Goal: Task Accomplishment & Management: Complete application form

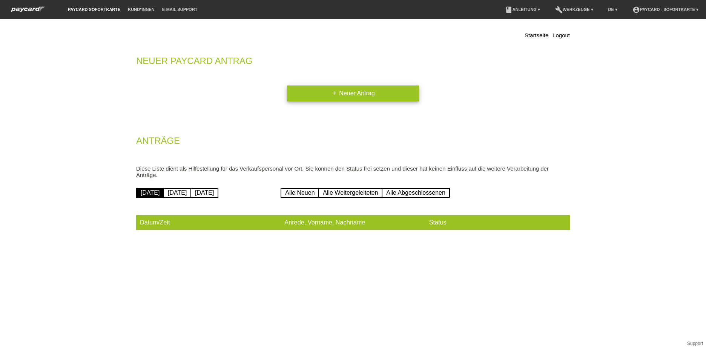
click at [385, 94] on link "add Neuer Antrag" at bounding box center [353, 94] width 132 height 16
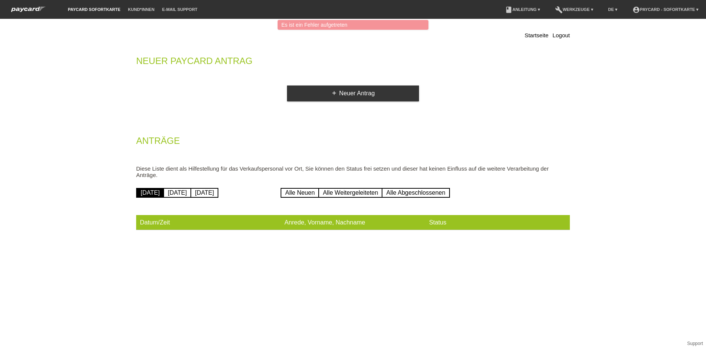
click at [488, 97] on div "add Neuer Antrag" at bounding box center [353, 94] width 434 height 16
click at [333, 90] on link "add Neuer Antrag" at bounding box center [353, 94] width 132 height 16
click at [540, 33] on link "Startseite" at bounding box center [536, 35] width 24 height 6
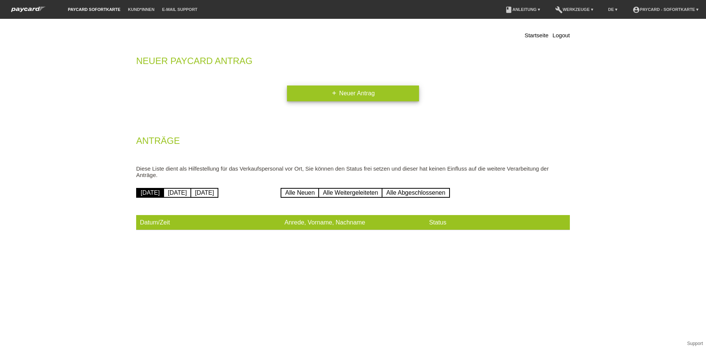
click at [346, 91] on link "add Neuer Antrag" at bounding box center [353, 94] width 132 height 16
click at [320, 94] on link "add Neuer Antrag" at bounding box center [353, 94] width 132 height 16
click at [309, 80] on div "Startseite Logout Neuer Paycard Antrag add Neuer Antrag Anträge Diese Liste die…" at bounding box center [352, 132] width 445 height 219
click at [307, 86] on link "add Neuer Antrag" at bounding box center [353, 94] width 132 height 16
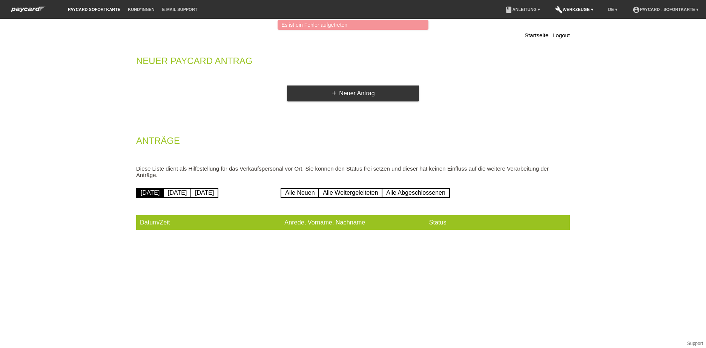
click at [555, 8] on icon "build" at bounding box center [559, 10] width 8 height 8
click at [478, 54] on div "Startseite Logout Neuer Paycard Antrag add Neuer Antrag Anträge Diese Liste die…" at bounding box center [352, 132] width 445 height 219
click at [75, 6] on li "paycard Sofortkarte" at bounding box center [94, 9] width 60 height 19
click at [86, 12] on li "paycard Sofortkarte" at bounding box center [94, 9] width 60 height 19
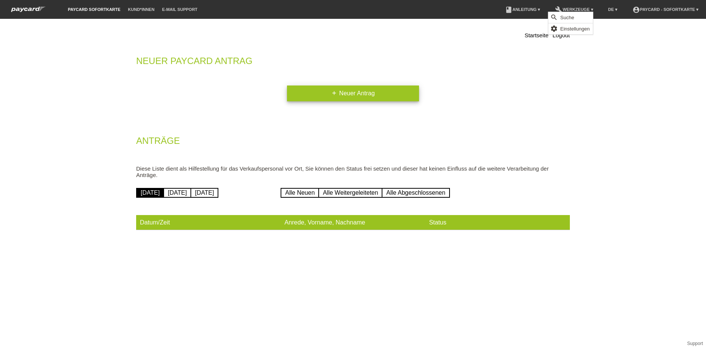
click at [378, 94] on link "add Neuer Antrag" at bounding box center [353, 94] width 132 height 16
click at [367, 94] on link "add Neuer Antrag" at bounding box center [353, 94] width 132 height 16
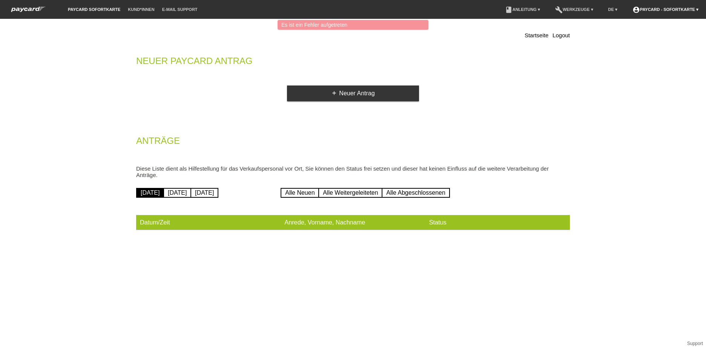
click at [633, 9] on icon "account_circle" at bounding box center [636, 10] width 8 height 8
click at [641, 49] on link "Logout" at bounding box center [639, 52] width 15 height 6
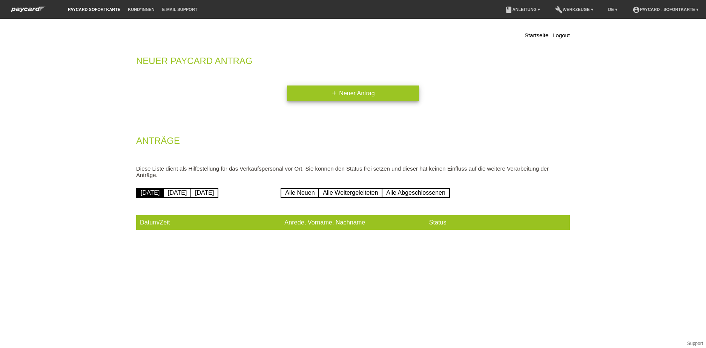
click at [333, 93] on icon "add" at bounding box center [334, 93] width 6 height 6
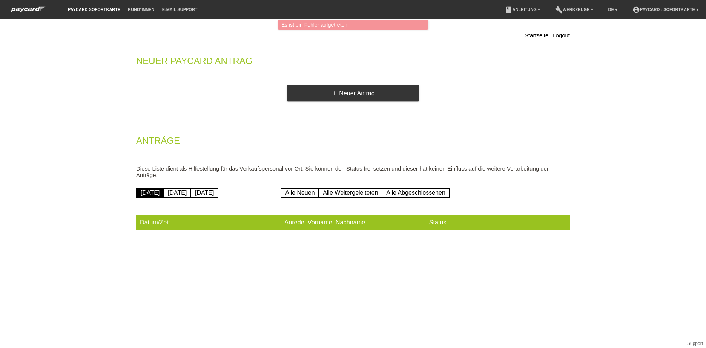
click at [333, 93] on icon "add" at bounding box center [334, 93] width 6 height 6
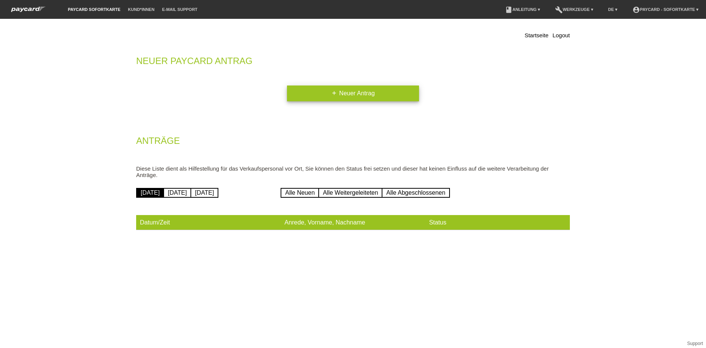
click at [378, 86] on link "add Neuer Antrag" at bounding box center [353, 94] width 132 height 16
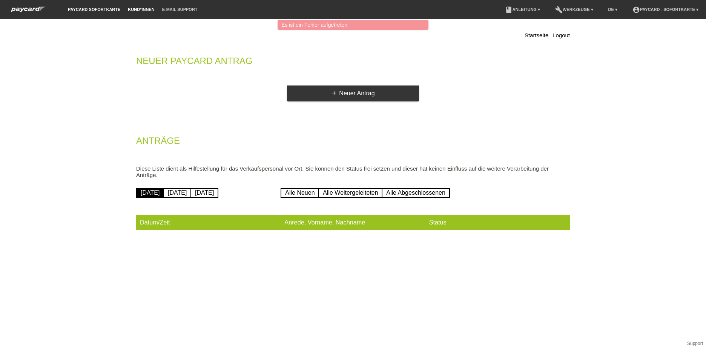
click at [147, 8] on link "Kund*innen" at bounding box center [141, 9] width 34 height 5
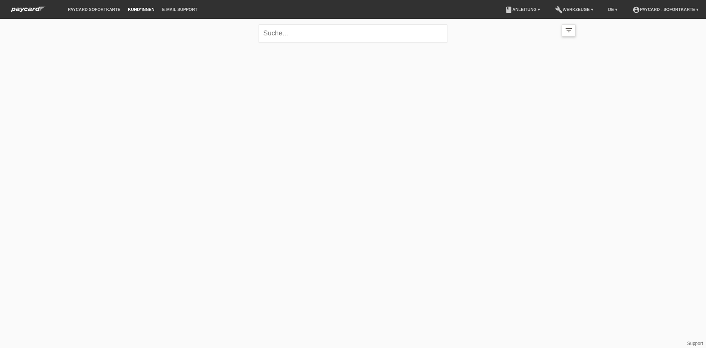
click at [566, 30] on icon "filter_list" at bounding box center [568, 30] width 8 height 8
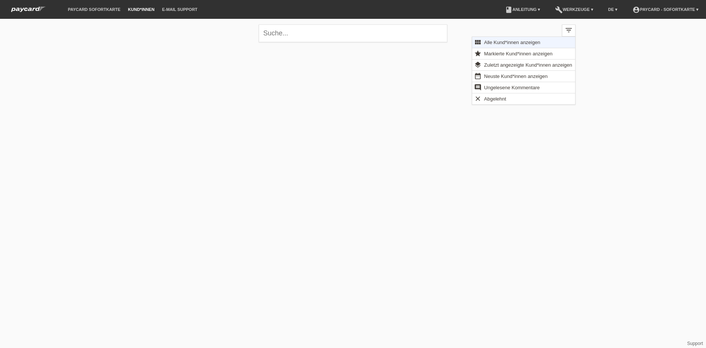
click at [604, 73] on div "close filter_list view_module Alle Kund*innen anzeigen star Markierte [PERSON_N…" at bounding box center [353, 70] width 706 height 103
click at [604, 15] on li "DE ▾" at bounding box center [612, 9] width 17 height 19
click at [604, 11] on link "DE ▾" at bounding box center [612, 9] width 17 height 5
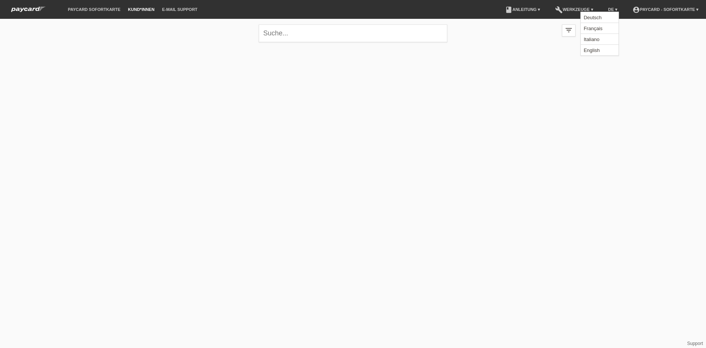
click at [627, 80] on div "close filter_list view_module Alle Kund*innen anzeigen star Markierte Kund*inne…" at bounding box center [353, 70] width 706 height 103
click at [647, 15] on li "account_circle paycard - Sofortkarte ▾" at bounding box center [666, 9] width 74 height 19
click at [648, 9] on link "account_circle paycard - Sofortkarte ▾" at bounding box center [666, 9] width 74 height 5
click at [642, 49] on link "Logout" at bounding box center [639, 52] width 15 height 6
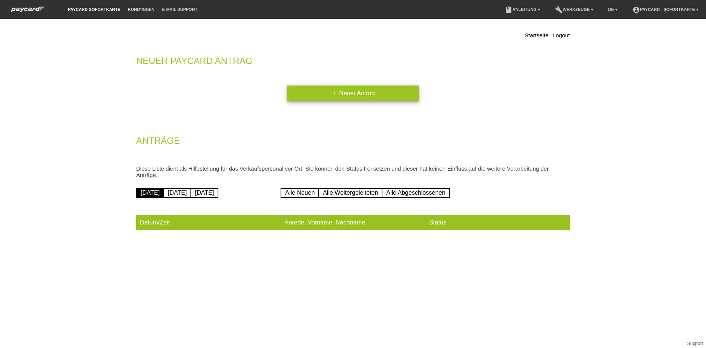
click at [346, 96] on link "add Neuer Antrag" at bounding box center [353, 94] width 132 height 16
click at [304, 244] on div "Startseite Logout Neuer Paycard Antrag add Neuer Antrag Anträge Diese Liste die…" at bounding box center [353, 134] width 452 height 230
